Goal: Check status: Check status

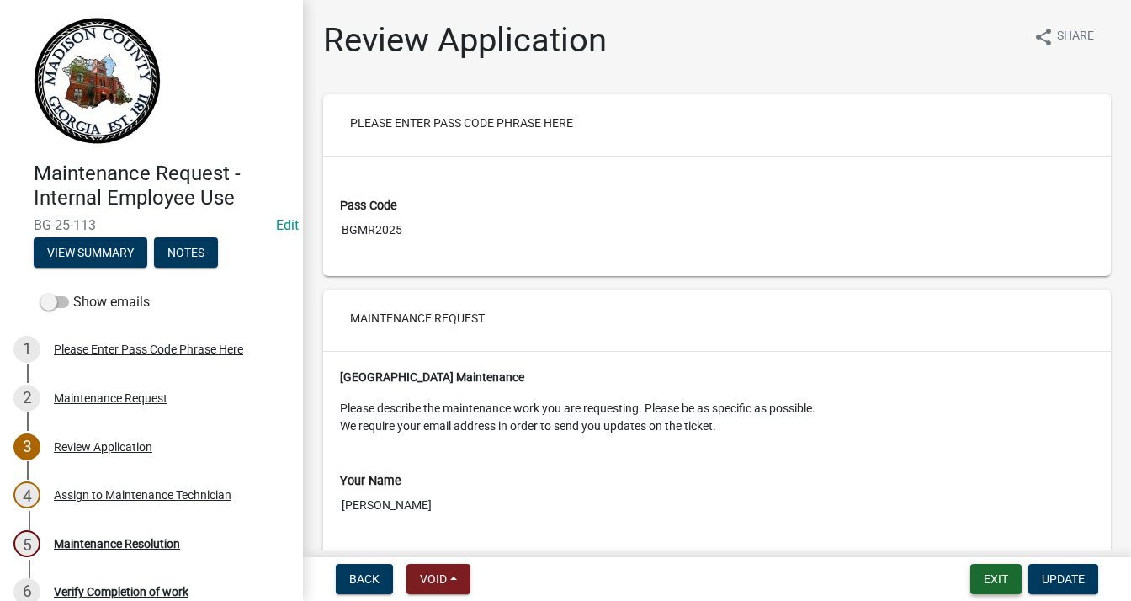
click at [993, 572] on button "Exit" at bounding box center [995, 579] width 51 height 30
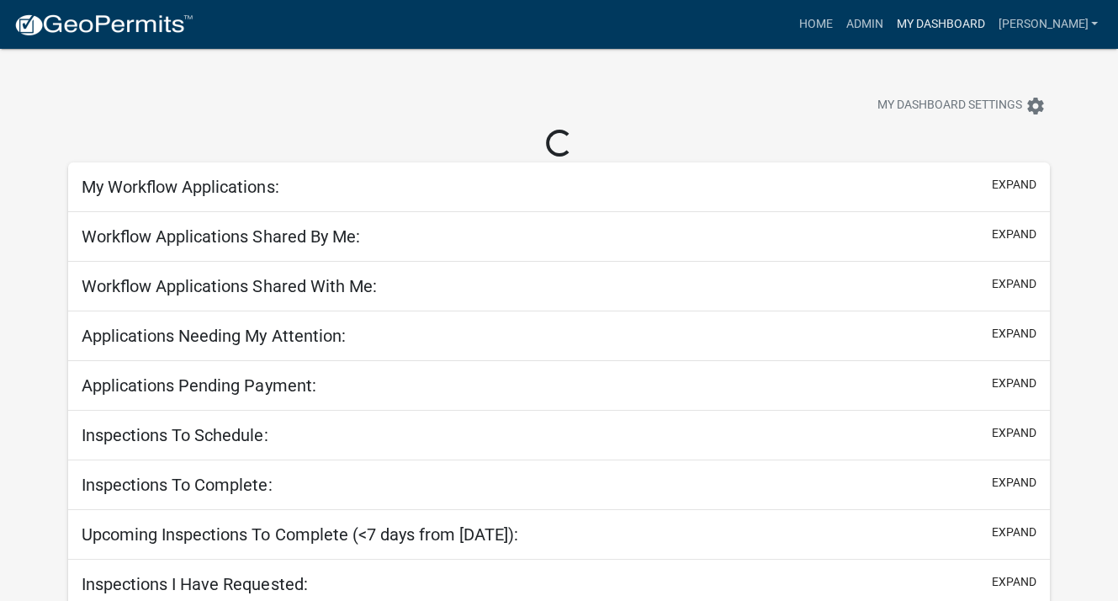
click at [931, 19] on link "My Dashboard" at bounding box center [940, 24] width 102 height 32
select select "3: 100"
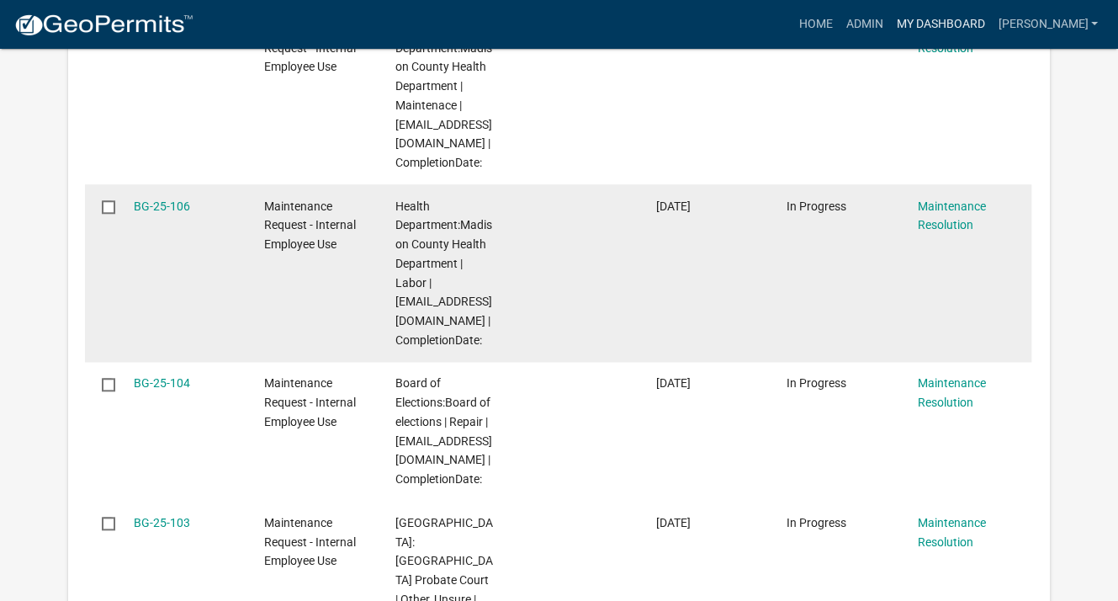
scroll to position [1430, 0]
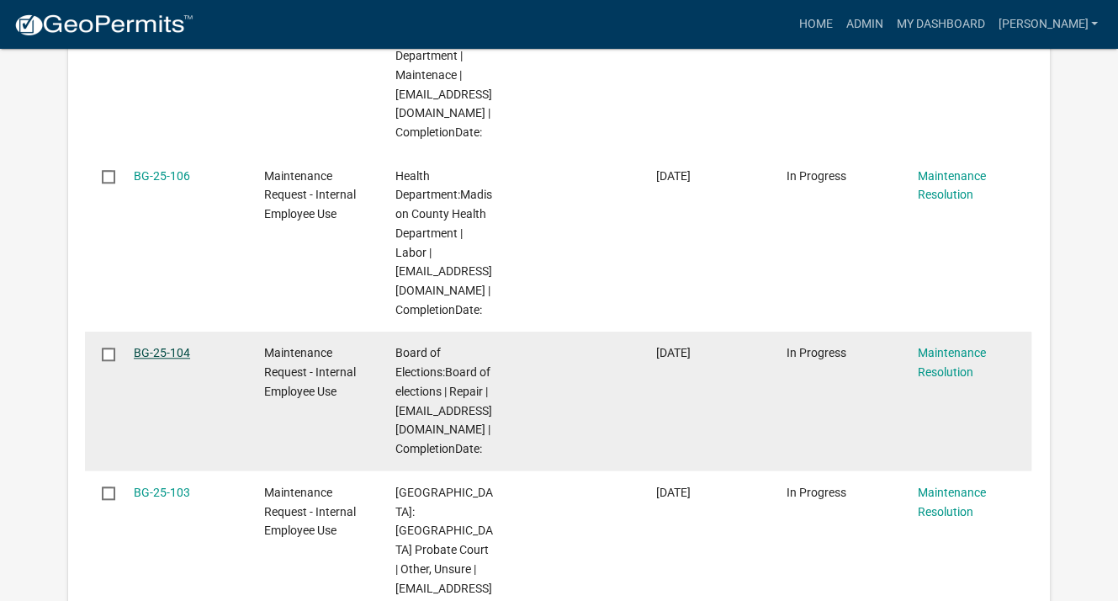
click at [176, 348] on link "BG-25-104" at bounding box center [162, 352] width 56 height 13
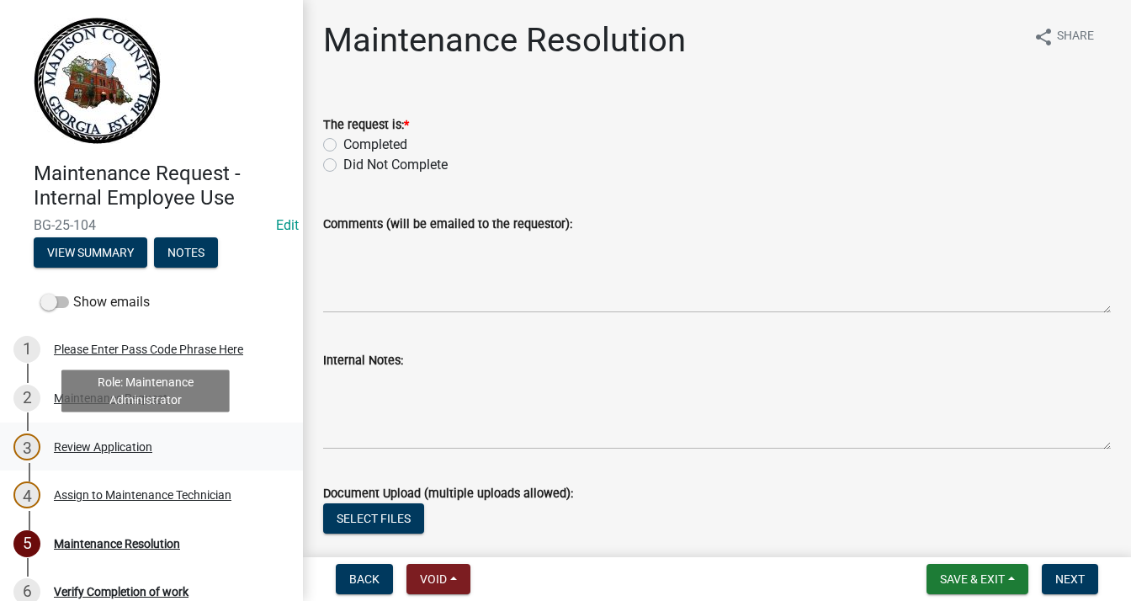
click at [130, 448] on div "Review Application" at bounding box center [103, 447] width 98 height 12
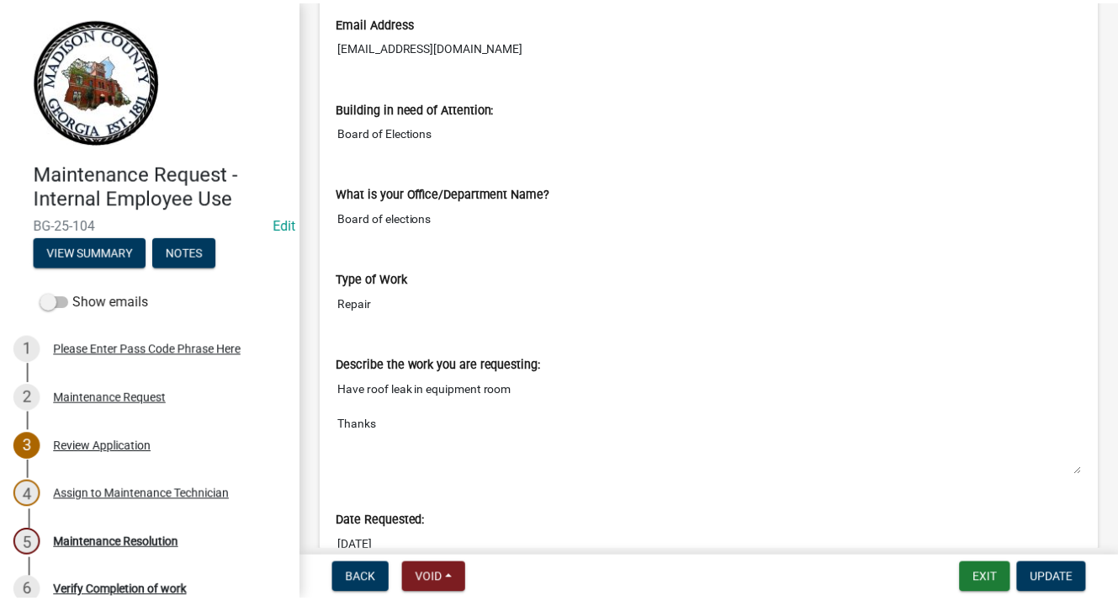
scroll to position [673, 0]
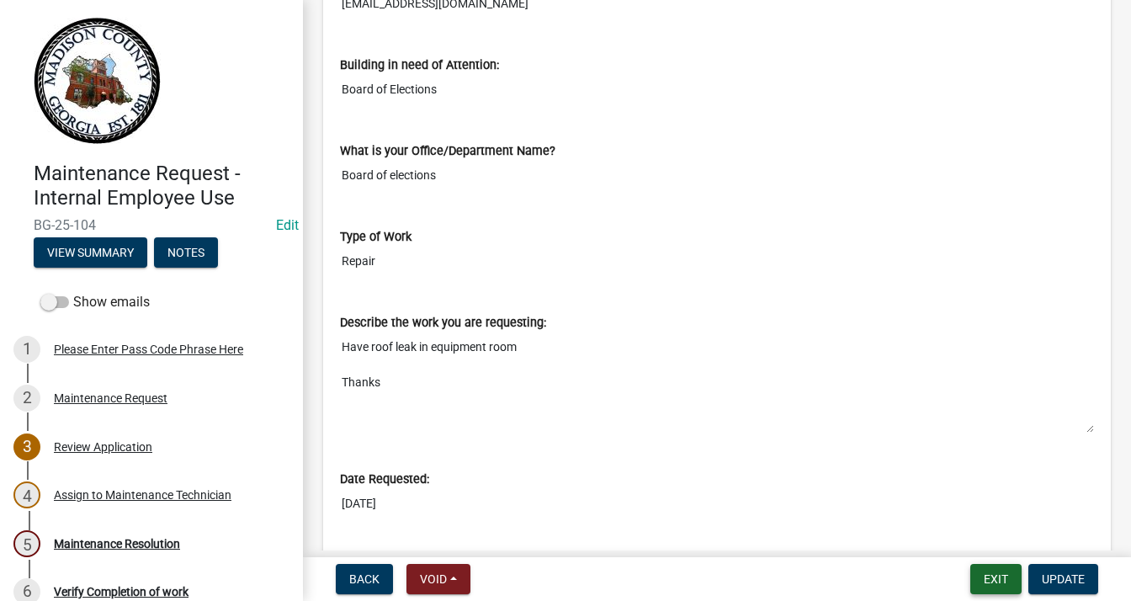
click at [974, 575] on button "Exit" at bounding box center [995, 579] width 51 height 30
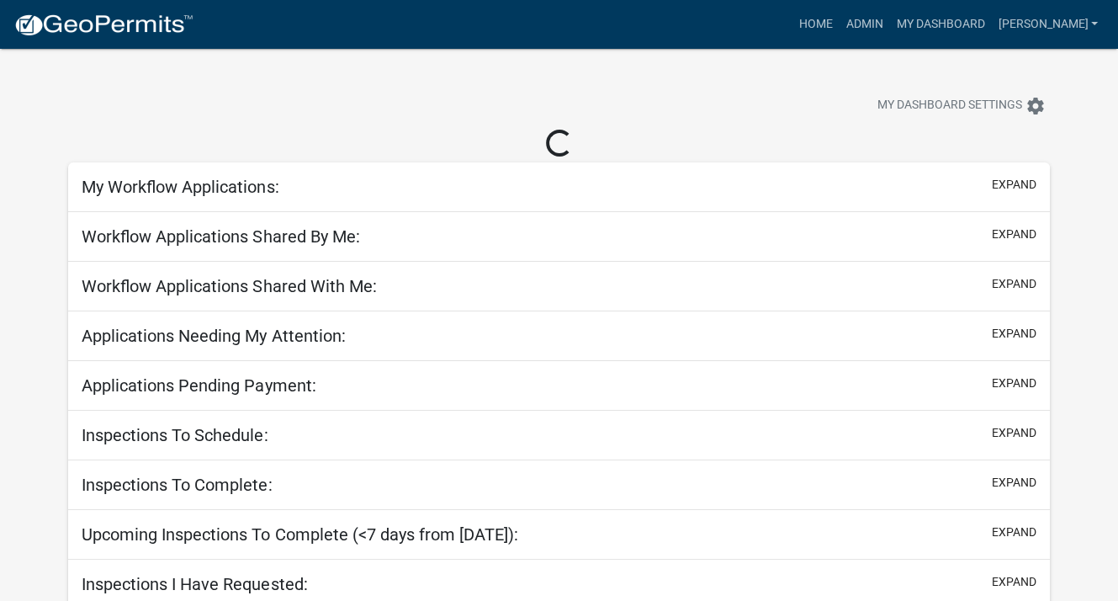
select select "3: 100"
